Goal: Task Accomplishment & Management: Use online tool/utility

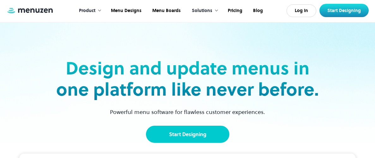
click at [175, 136] on link "Start Designing" at bounding box center [187, 133] width 83 height 17
